Goal: Register for event/course

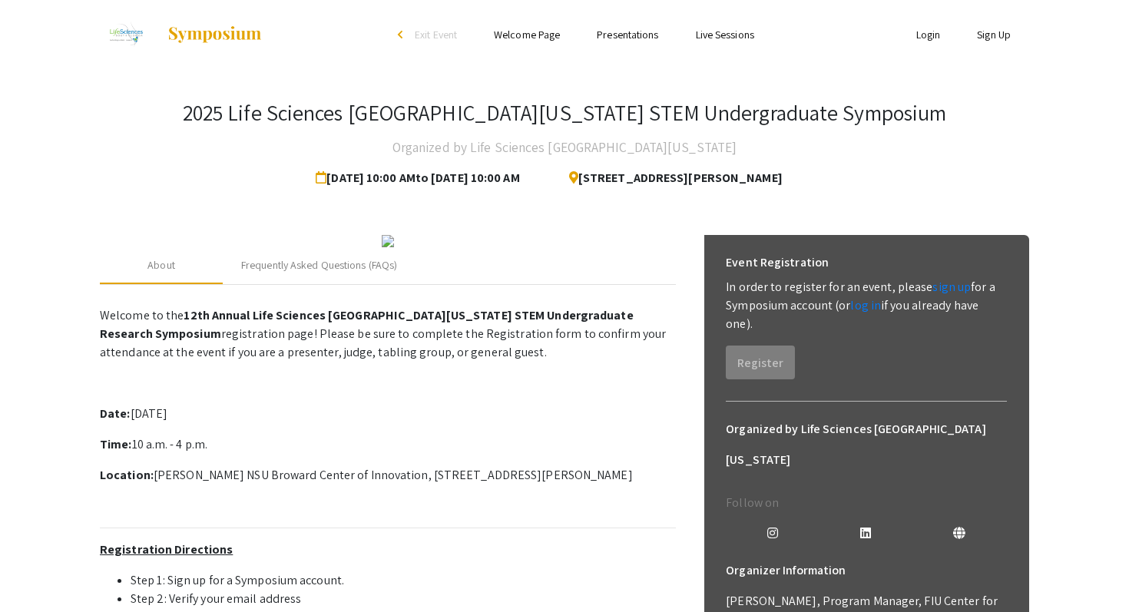
click at [926, 36] on link "Login" at bounding box center [928, 35] width 25 height 14
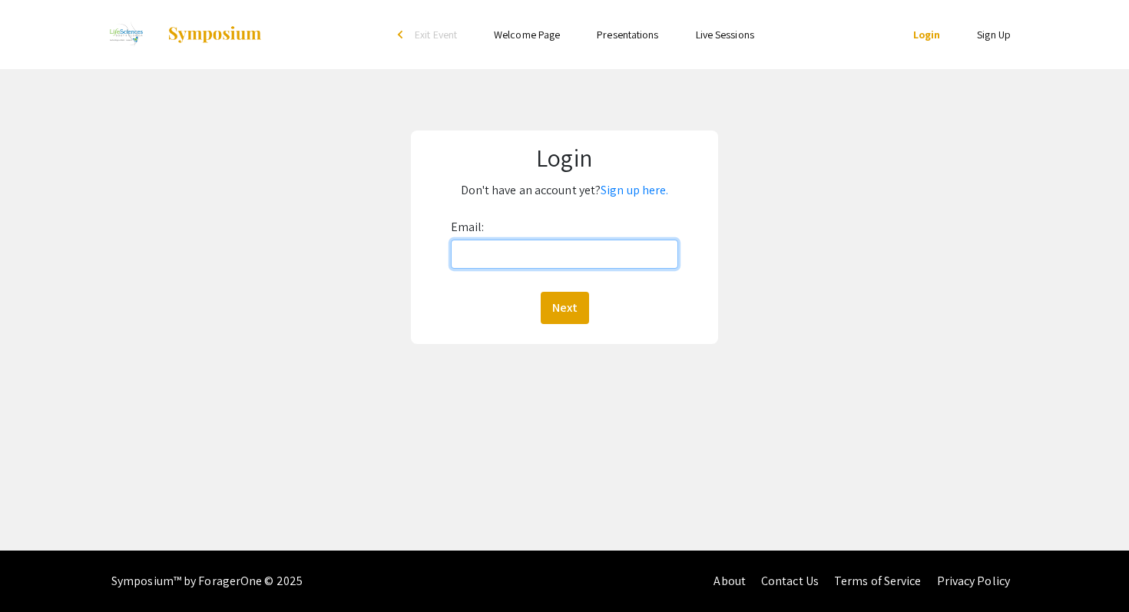
click at [537, 255] on input "Email:" at bounding box center [565, 254] width 228 height 29
type input "[EMAIL_ADDRESS][DOMAIN_NAME]"
click at [541, 292] on button "Next" at bounding box center [565, 308] width 48 height 32
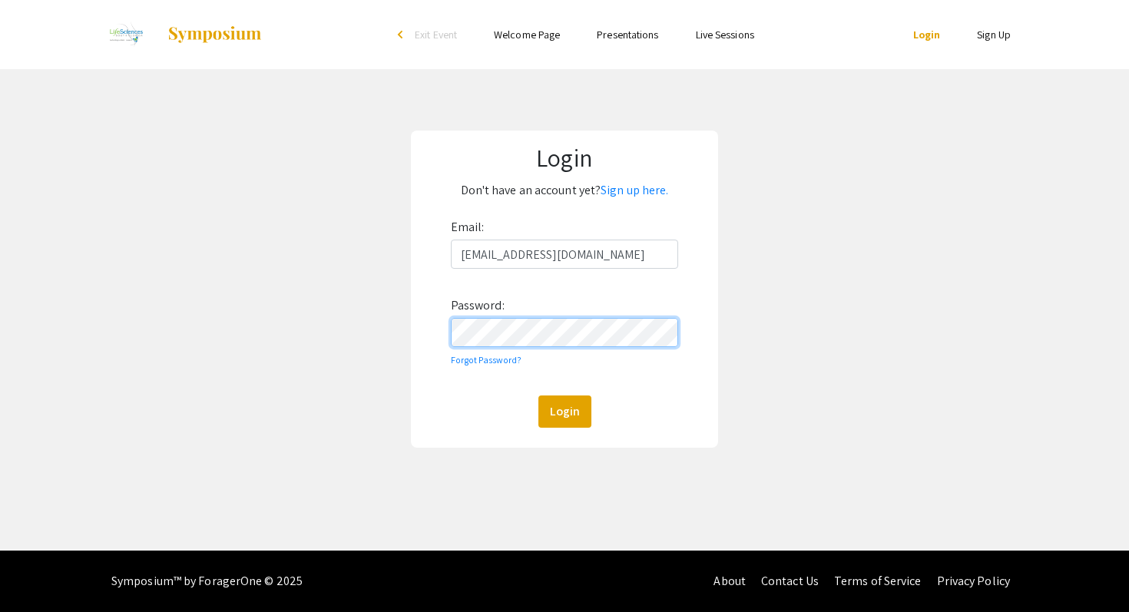
click at [538, 395] on button "Login" at bounding box center [564, 411] width 53 height 32
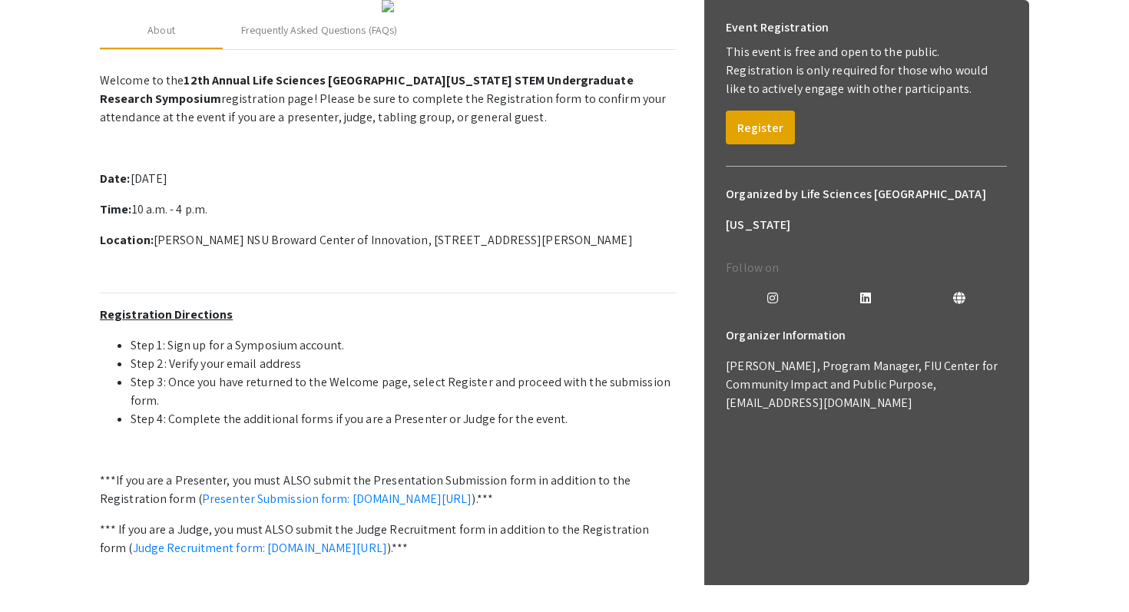
scroll to position [233, 0]
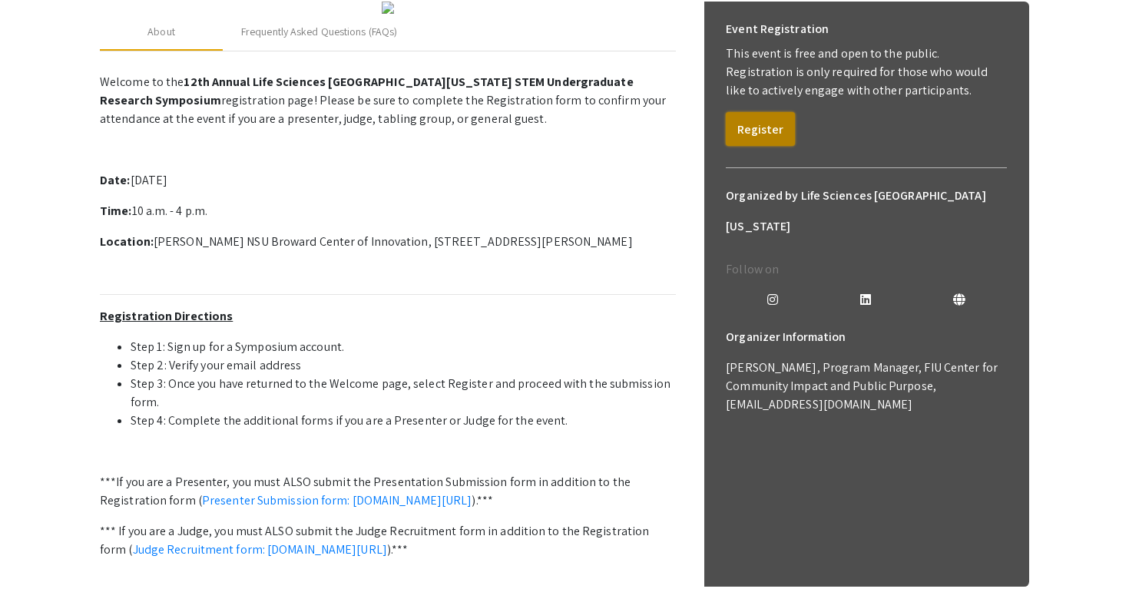
click at [764, 141] on button "Register" at bounding box center [760, 129] width 69 height 34
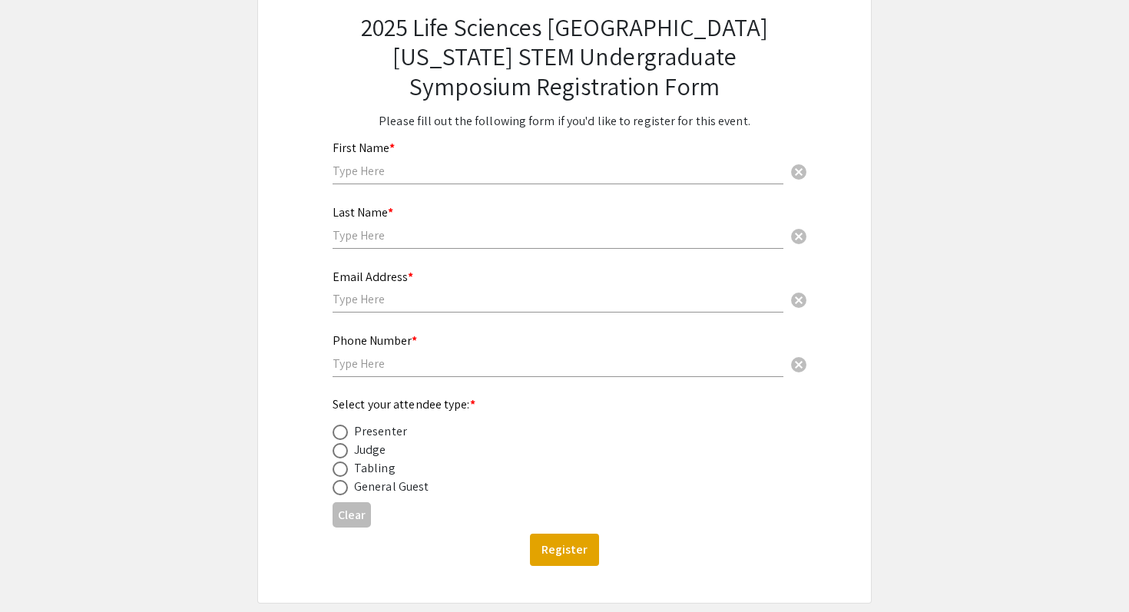
scroll to position [84, 0]
